Goal: Task Accomplishment & Management: Manage account settings

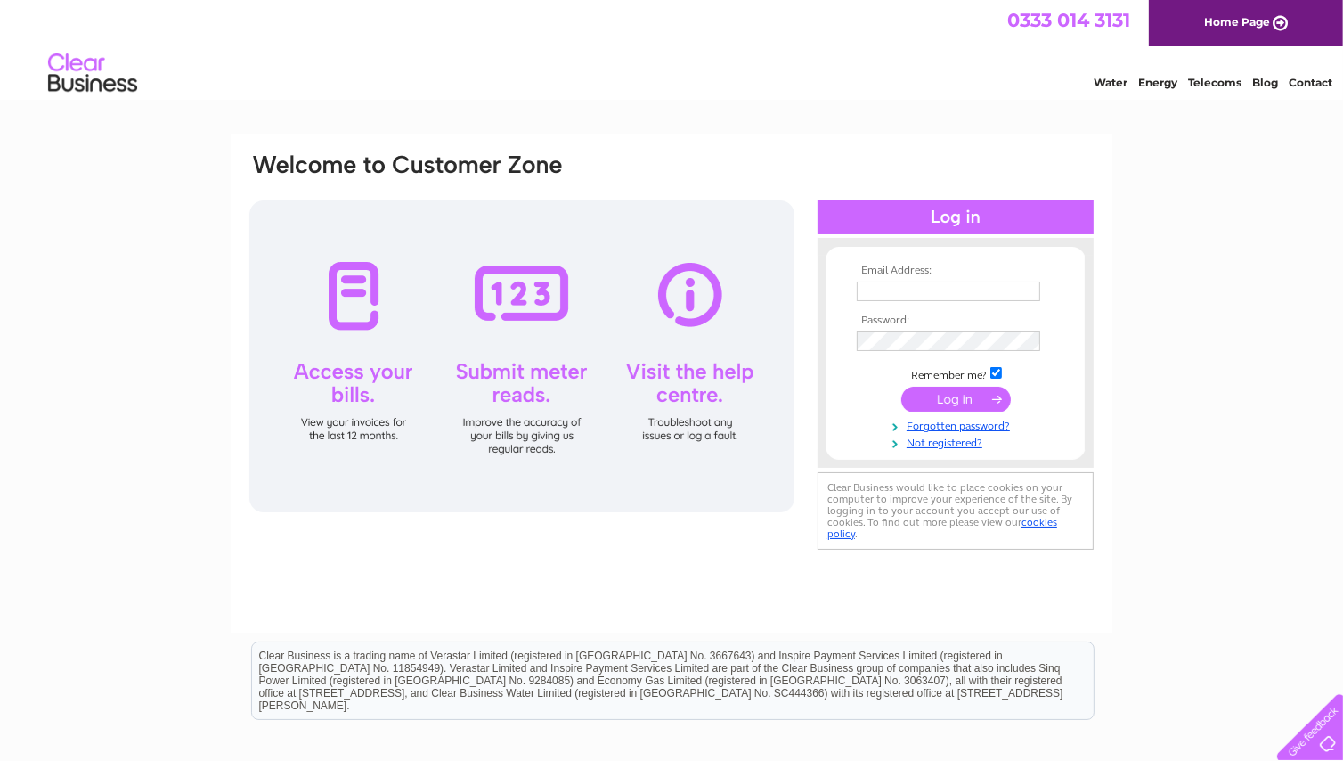
type input "elaine@homebusinessservices.co.uk"
drag, startPoint x: 949, startPoint y: 392, endPoint x: 1019, endPoint y: 385, distance: 70.7
click at [949, 392] on input "submit" at bounding box center [956, 399] width 110 height 25
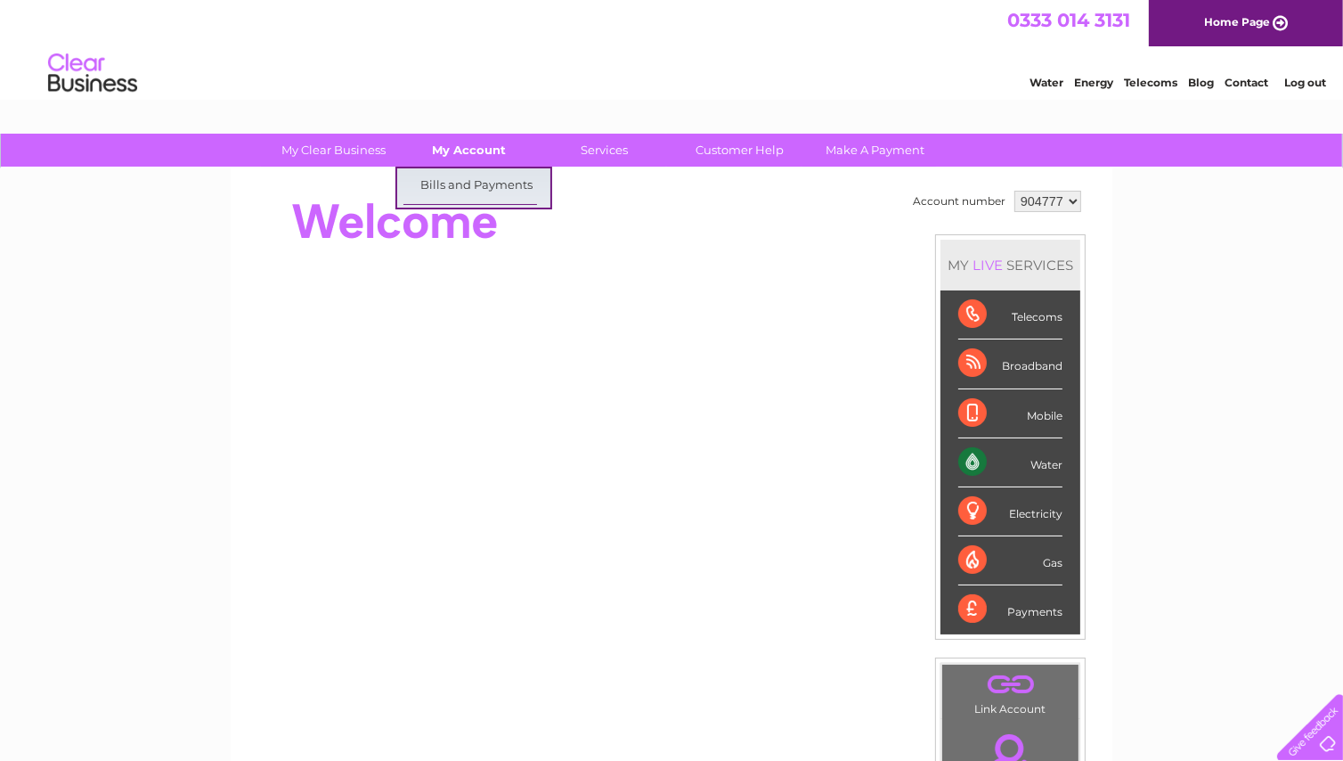
click at [497, 151] on link "My Account" at bounding box center [469, 150] width 147 height 33
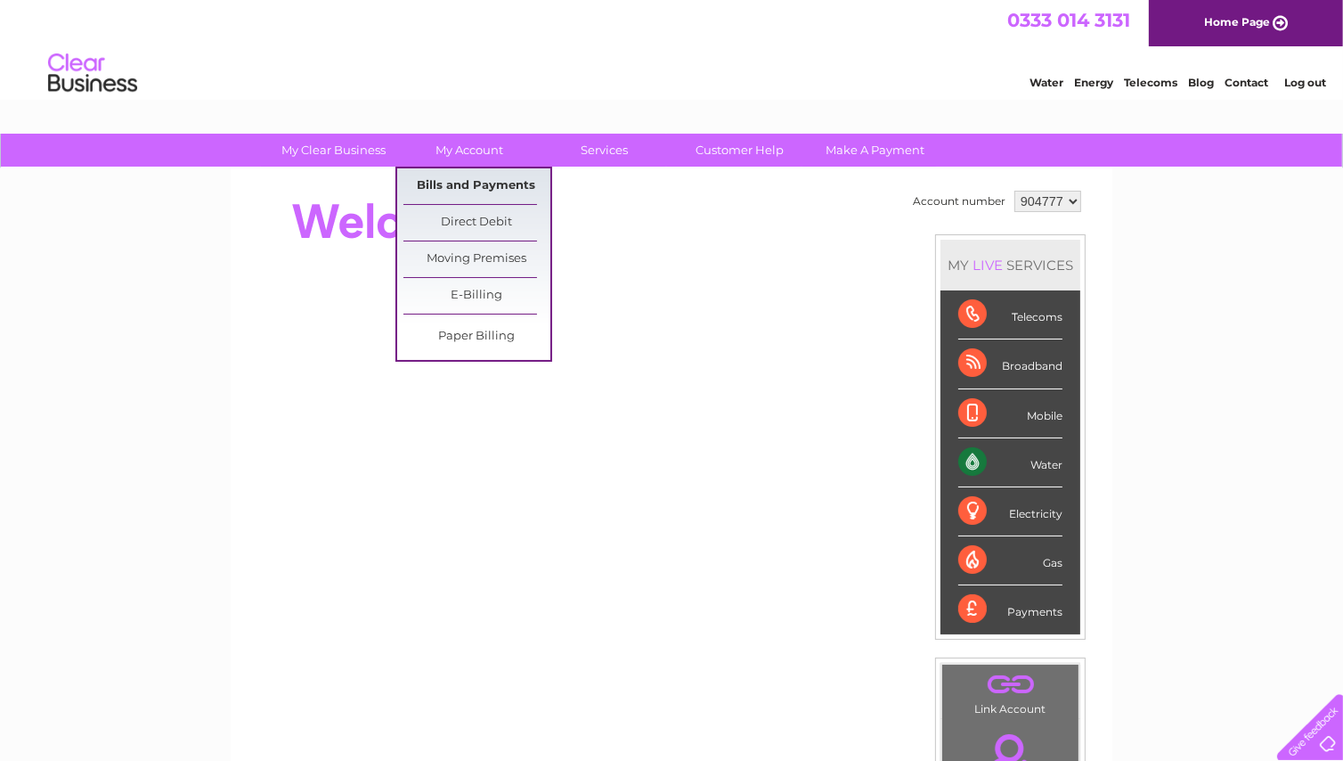
click at [466, 190] on link "Bills and Payments" at bounding box center [476, 186] width 147 height 36
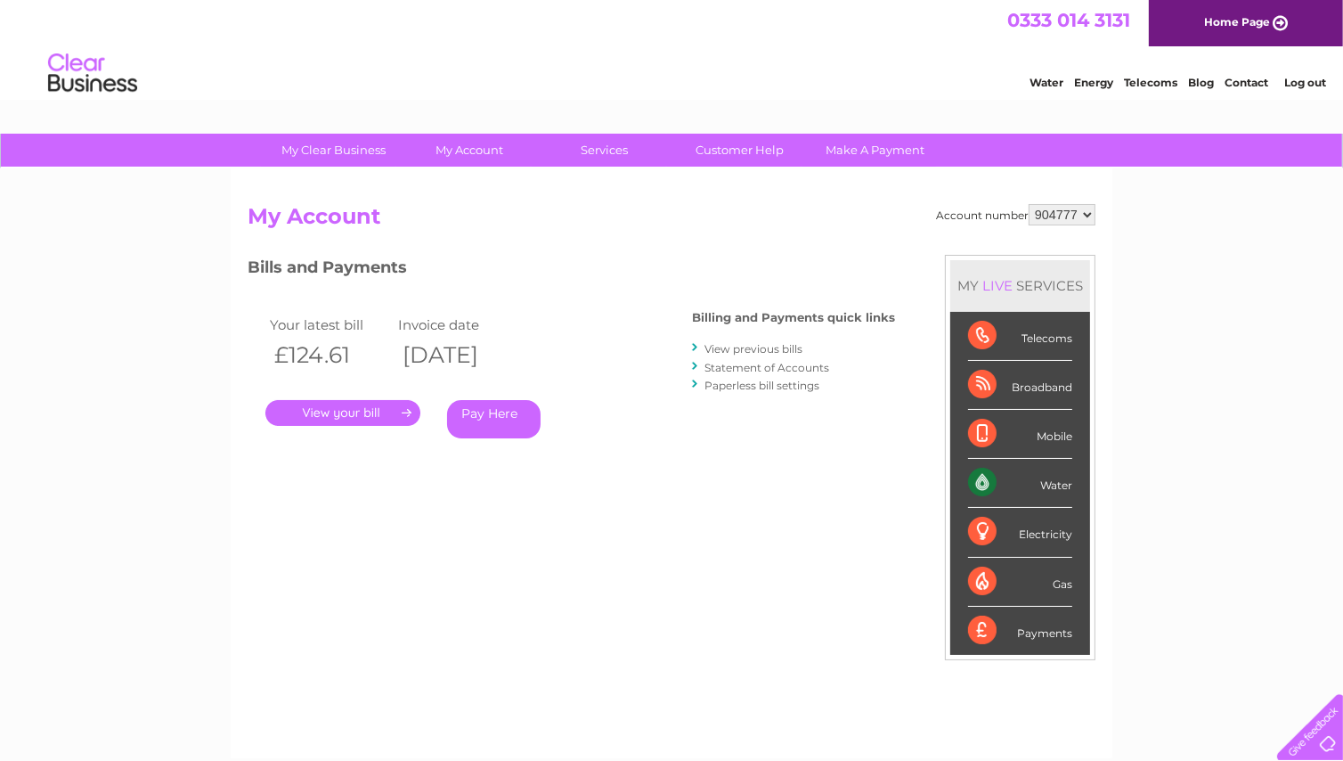
click at [374, 415] on link "." at bounding box center [342, 413] width 155 height 26
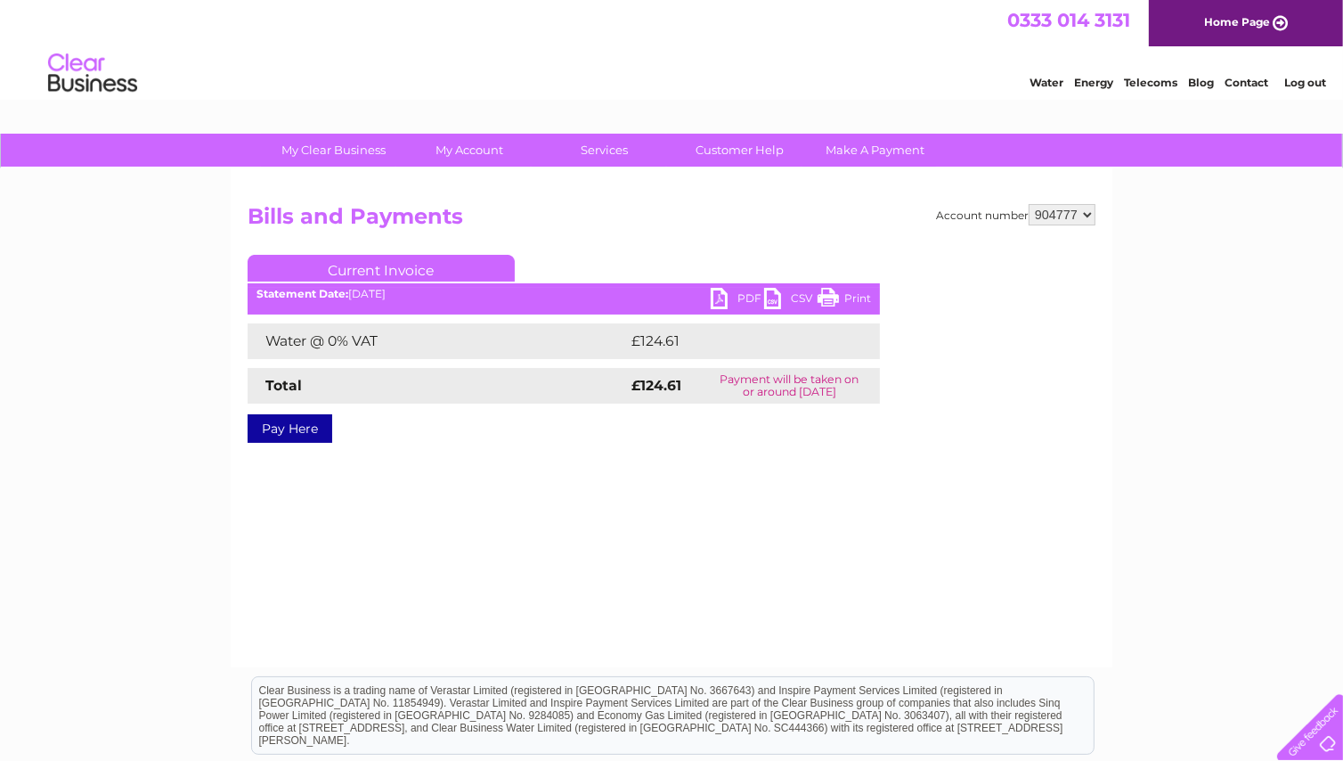
click at [729, 298] on link "PDF" at bounding box center [737, 301] width 53 height 26
